Goal: Information Seeking & Learning: Learn about a topic

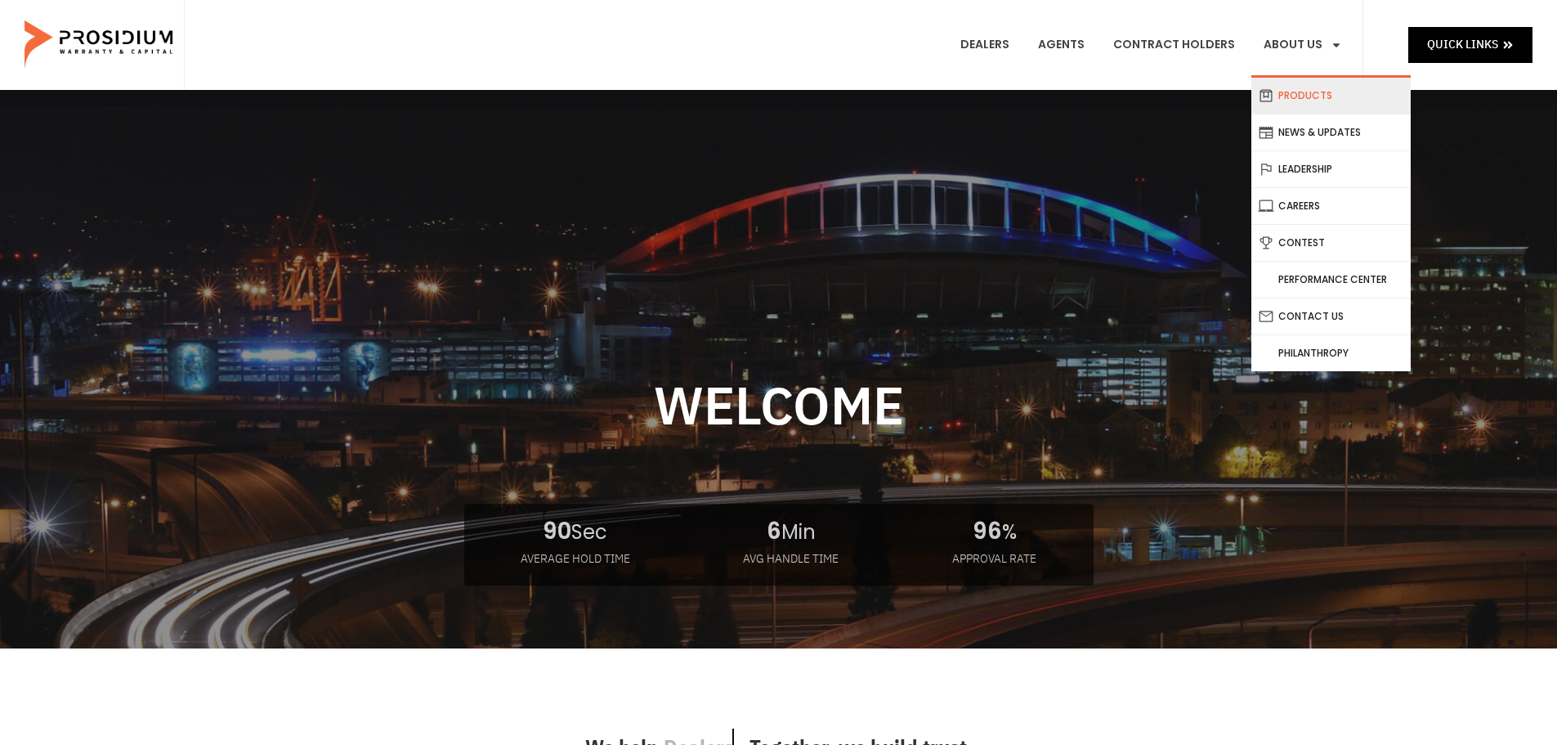
click at [1305, 96] on link "Products" at bounding box center [1330, 96] width 159 height 36
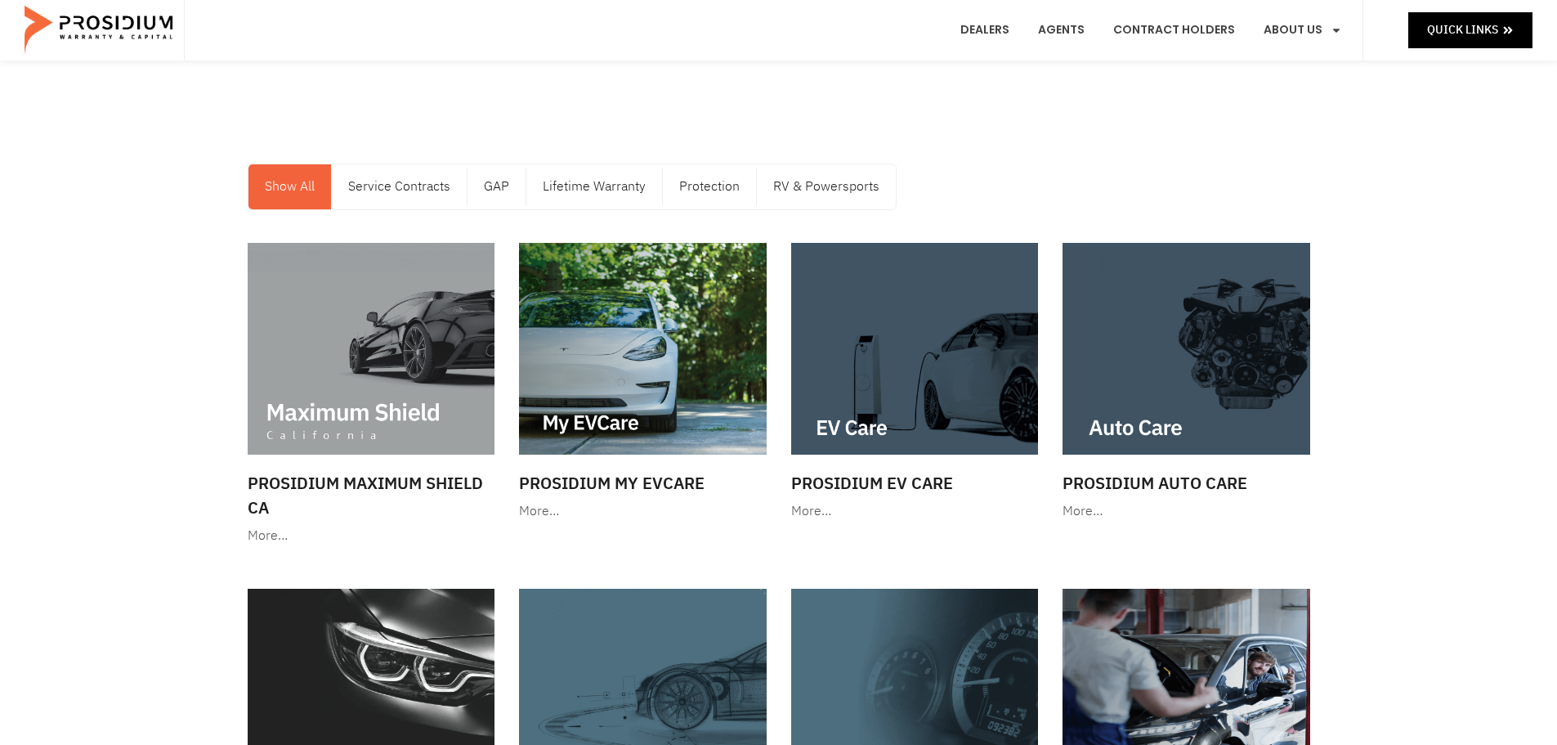
scroll to position [82, 0]
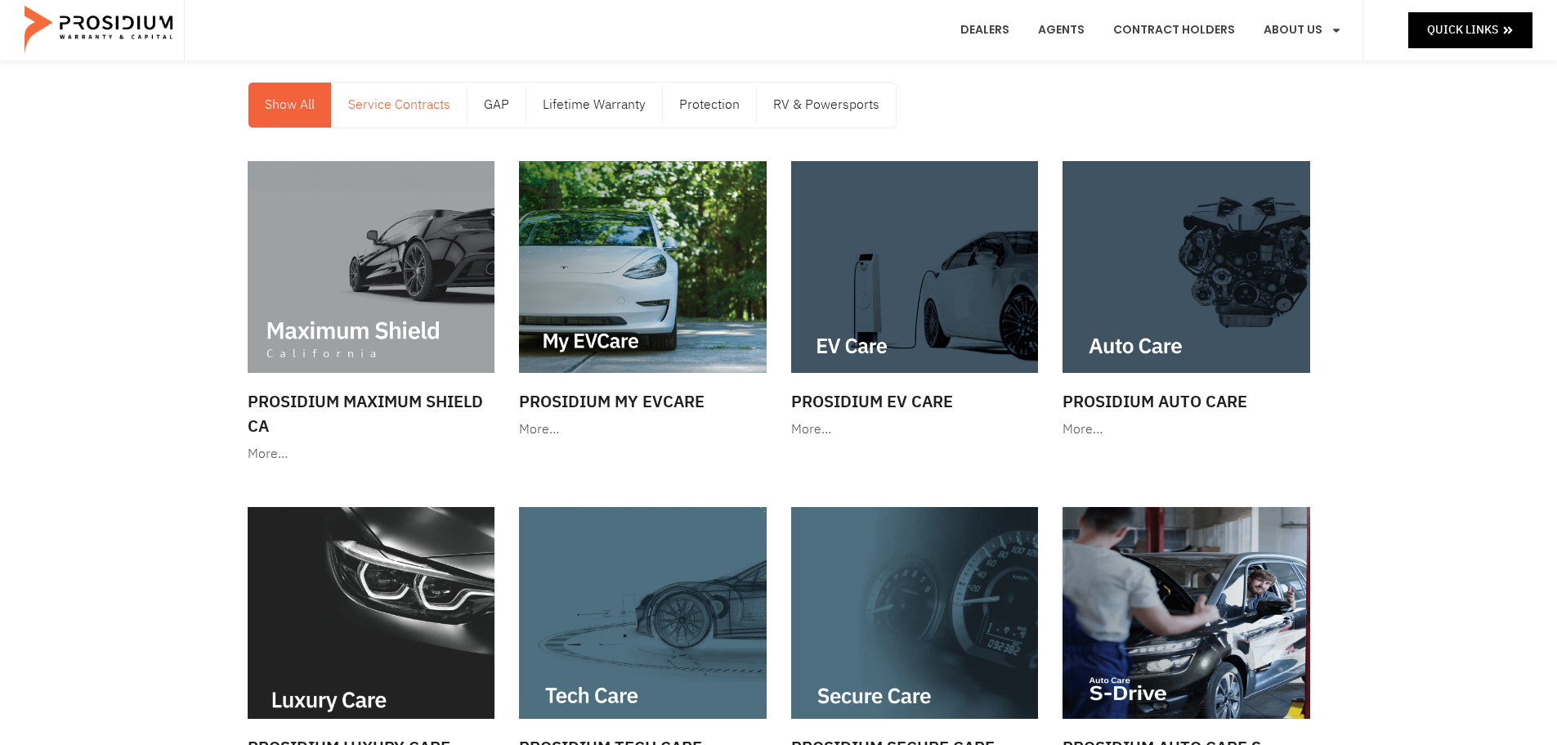
click at [394, 123] on link "Service Contracts" at bounding box center [399, 105] width 135 height 45
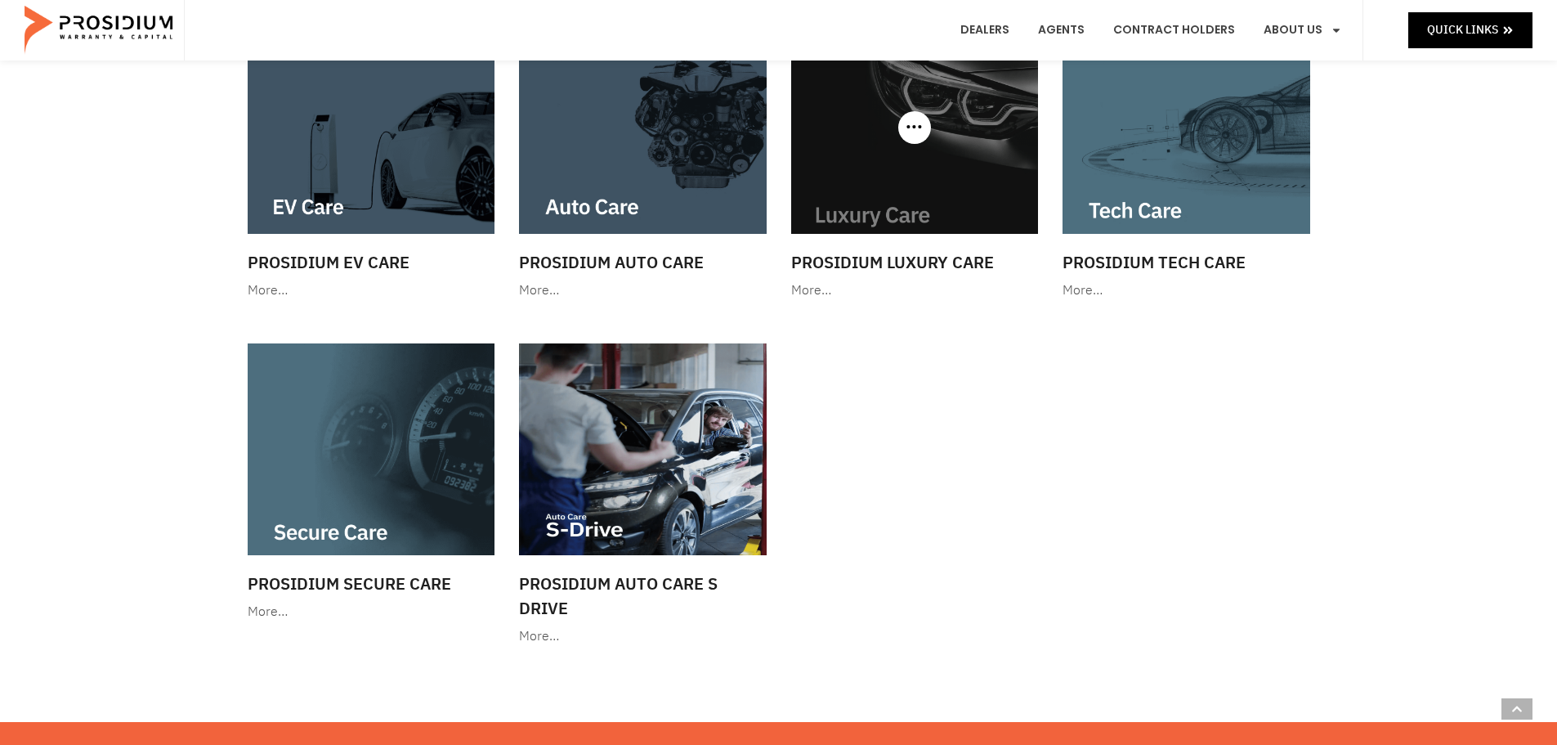
scroll to position [327, 0]
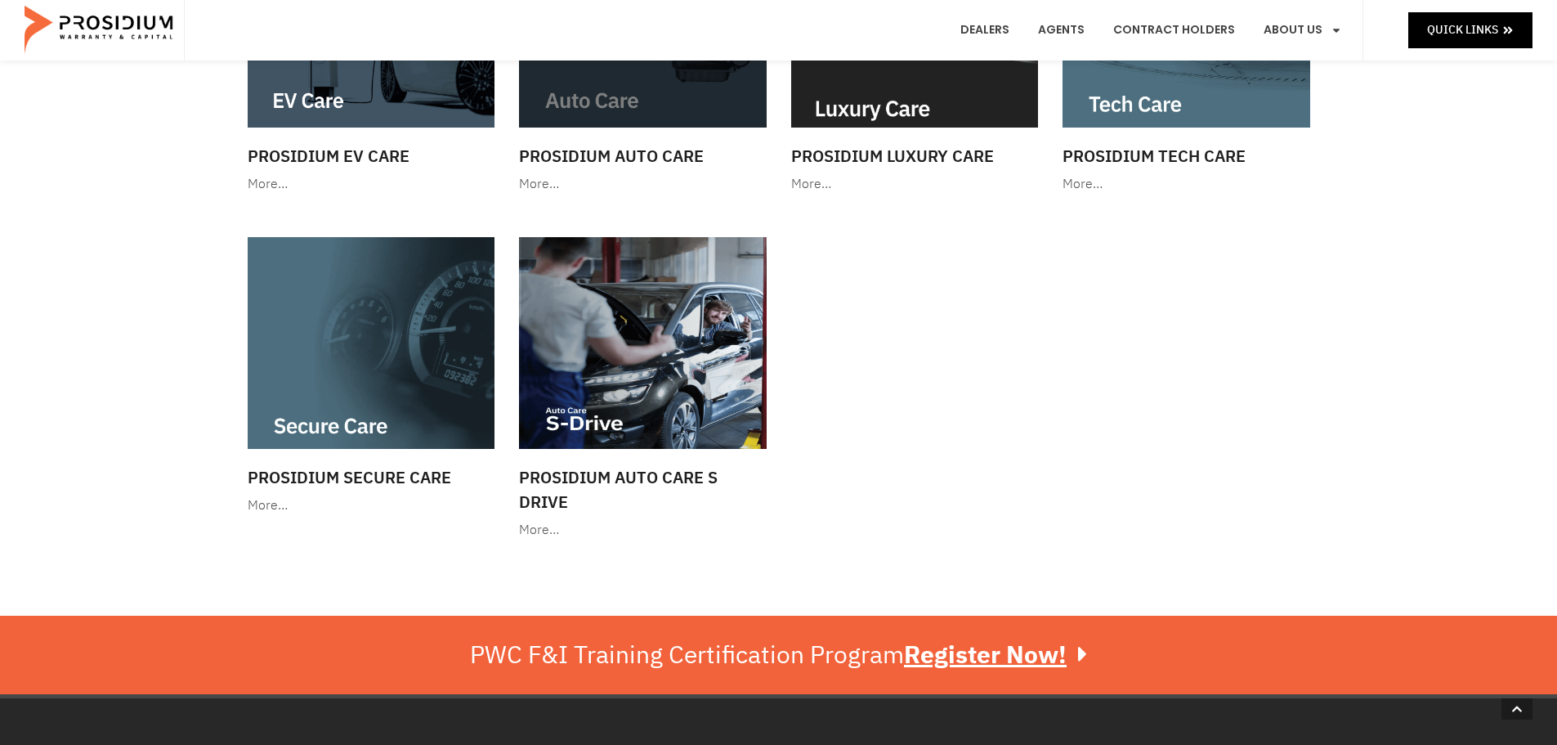
click at [638, 160] on h3 "Prosidium Auto Care" at bounding box center [643, 156] width 248 height 25
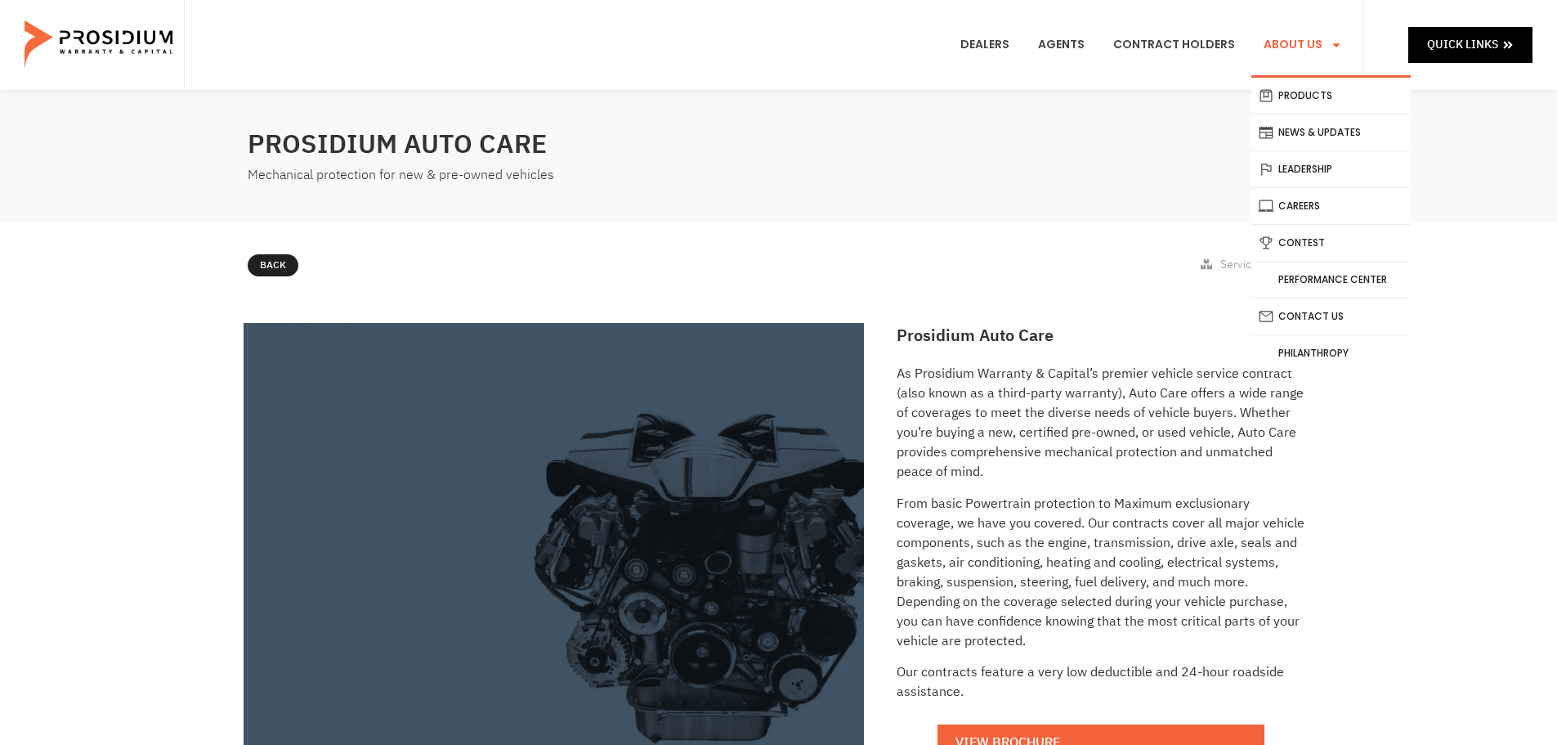
click at [1289, 47] on link "About Us" at bounding box center [1302, 45] width 103 height 60
